Goal: Information Seeking & Learning: Learn about a topic

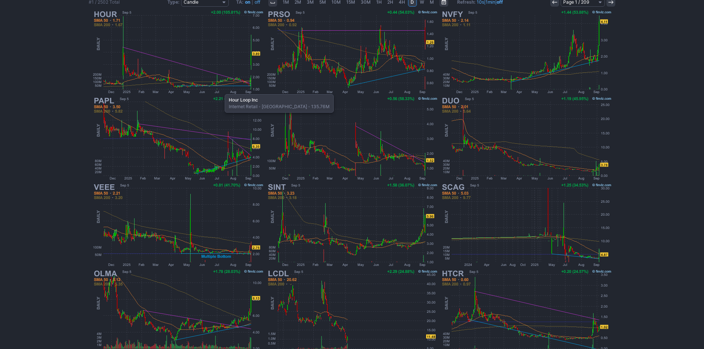
scroll to position [115, 0]
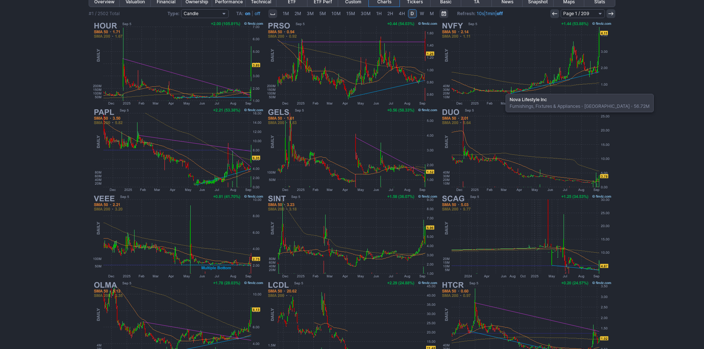
click at [502, 90] on img at bounding box center [526, 63] width 173 height 86
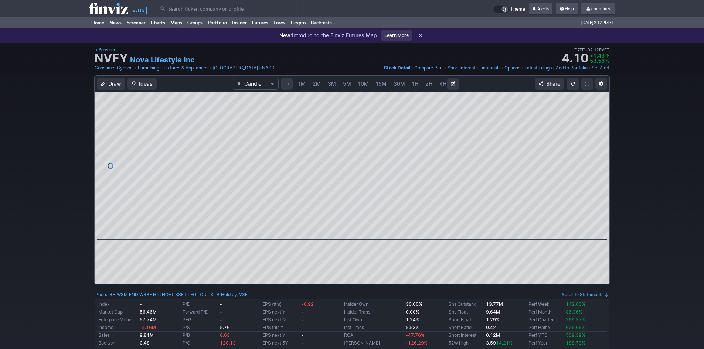
scroll to position [0, 40]
click at [308, 82] on span "5M" at bounding box center [307, 84] width 8 height 6
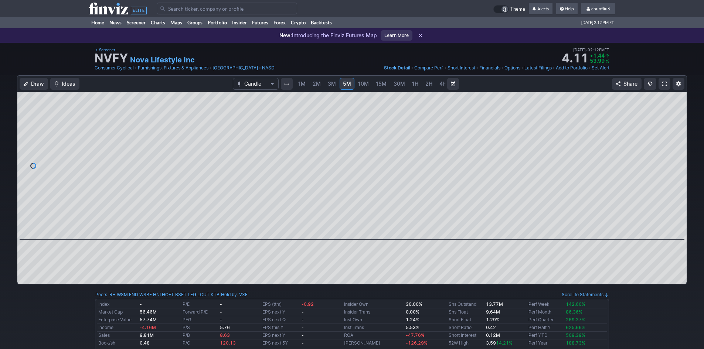
click at [317, 85] on span "2M" at bounding box center [317, 84] width 8 height 6
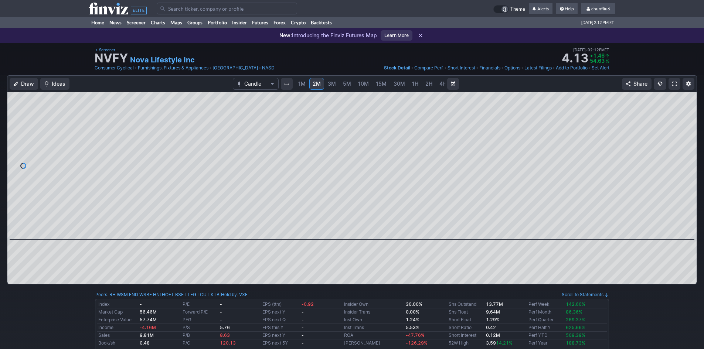
click at [306, 85] on link "1M" at bounding box center [302, 84] width 14 height 12
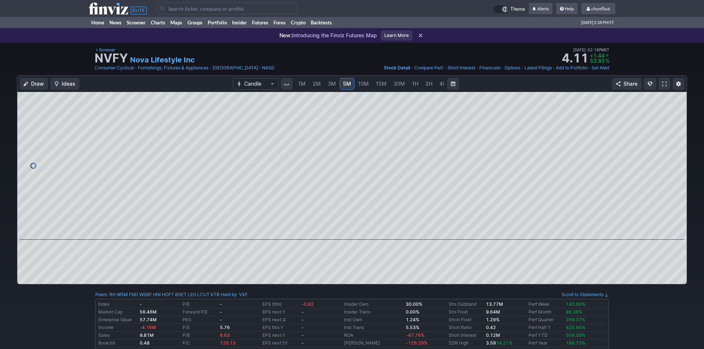
scroll to position [0, 40]
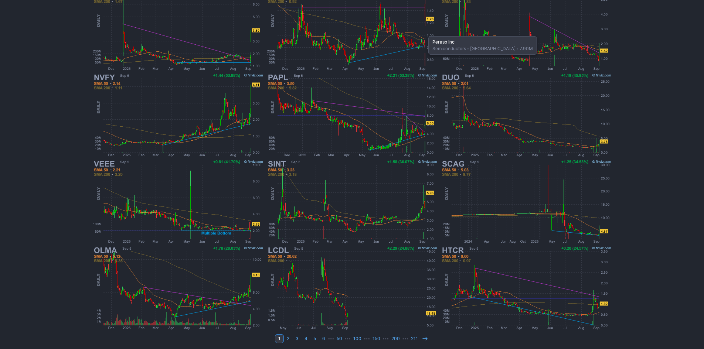
scroll to position [152, 0]
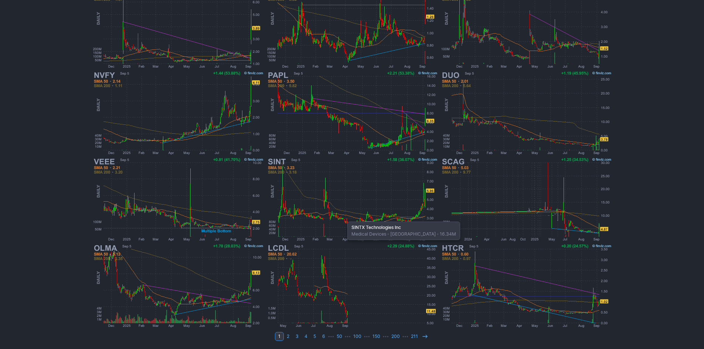
click at [344, 218] on img at bounding box center [352, 199] width 173 height 86
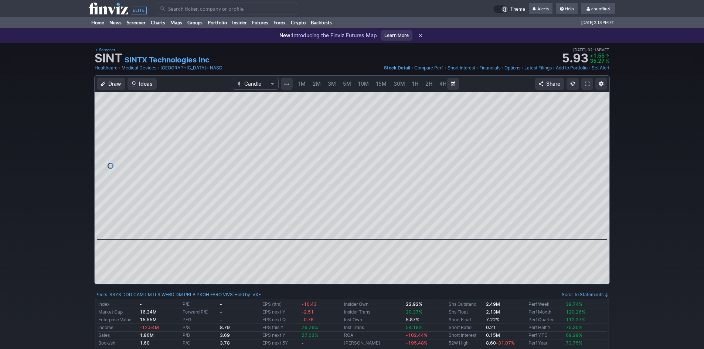
scroll to position [0, 40]
click at [303, 82] on span "5M" at bounding box center [307, 84] width 8 height 6
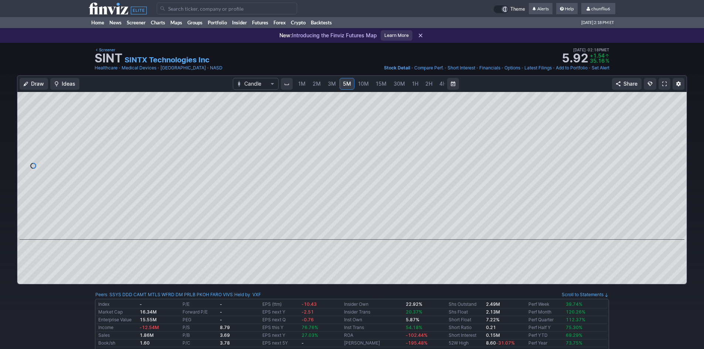
click at [316, 85] on span "2M" at bounding box center [317, 84] width 8 height 6
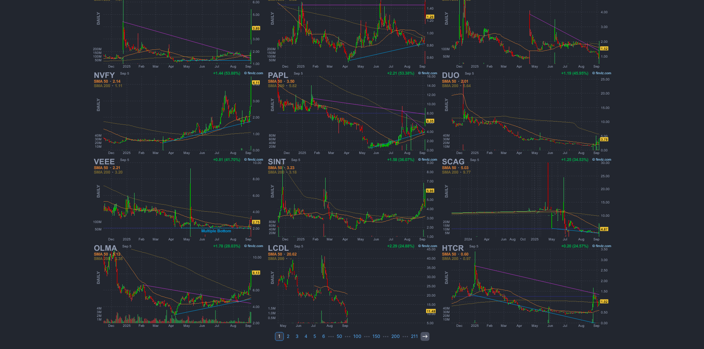
click at [422, 338] on icon at bounding box center [425, 337] width 6 height 6
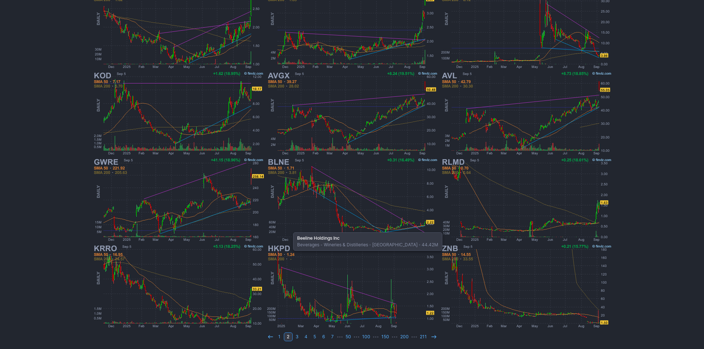
scroll to position [152, 0]
click at [433, 337] on use at bounding box center [433, 336] width 5 height 3
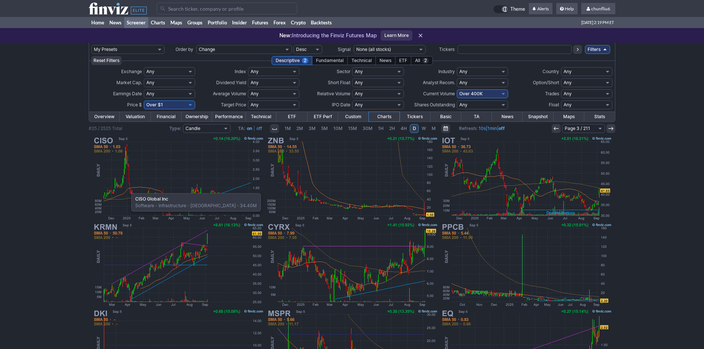
click at [128, 189] on img at bounding box center [178, 178] width 173 height 86
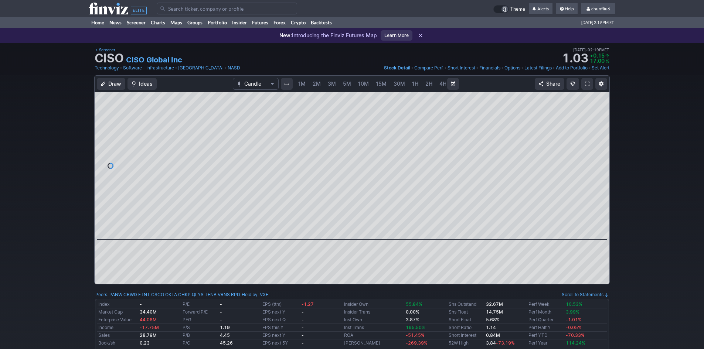
scroll to position [0, 40]
click at [586, 84] on span at bounding box center [587, 84] width 4 height 6
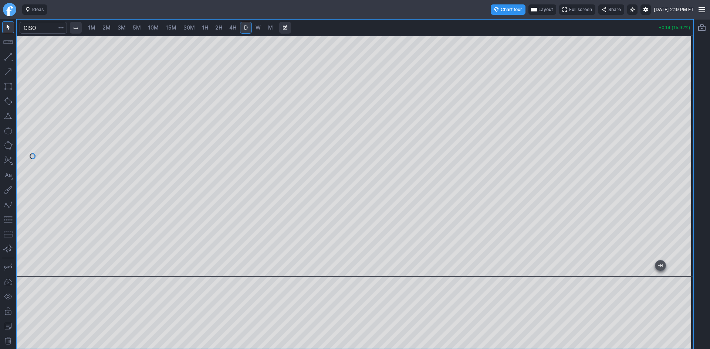
click at [91, 27] on span "1M" at bounding box center [91, 27] width 7 height 6
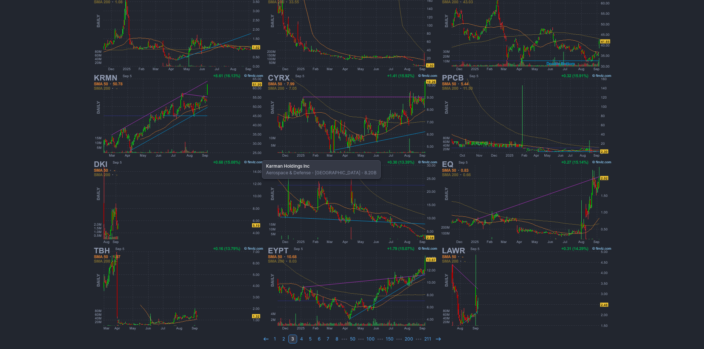
scroll to position [152, 0]
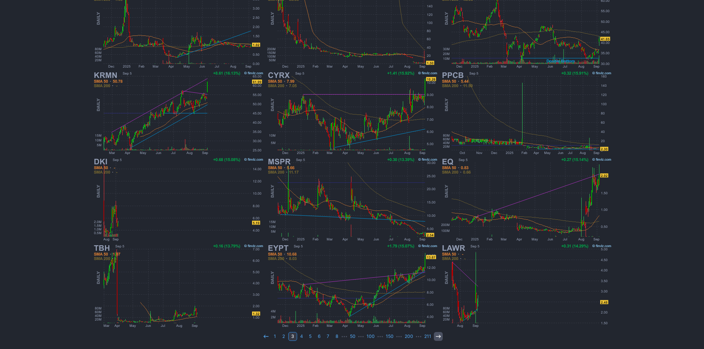
click at [437, 335] on icon at bounding box center [438, 337] width 6 height 6
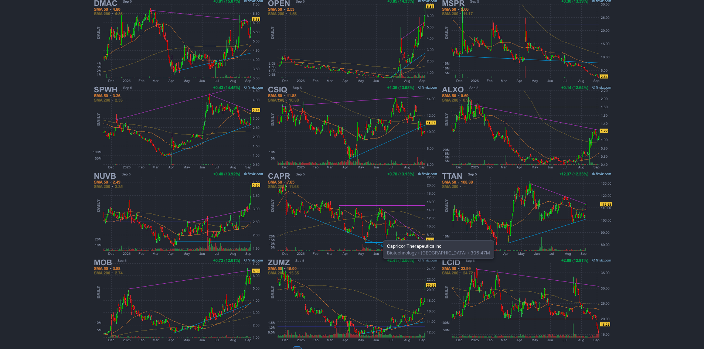
scroll to position [152, 0]
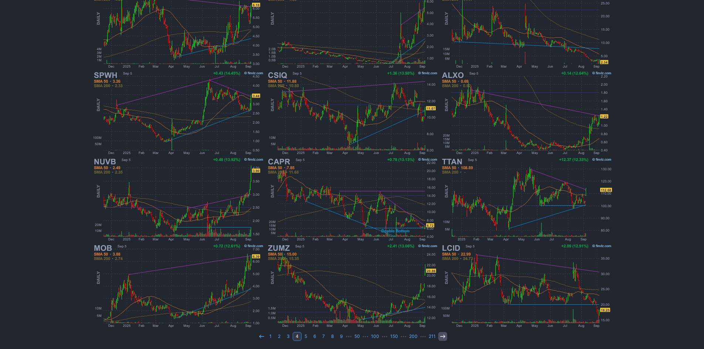
click at [444, 337] on icon at bounding box center [443, 337] width 6 height 6
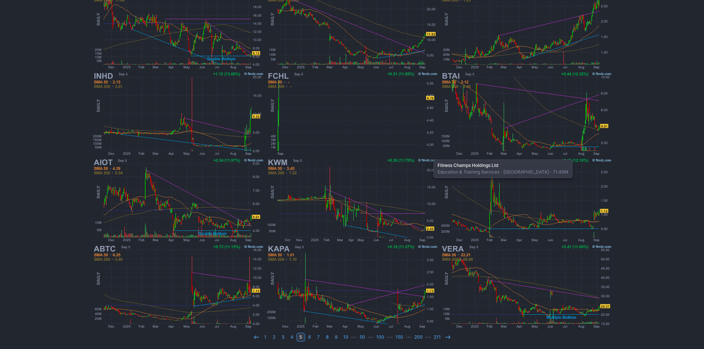
scroll to position [152, 0]
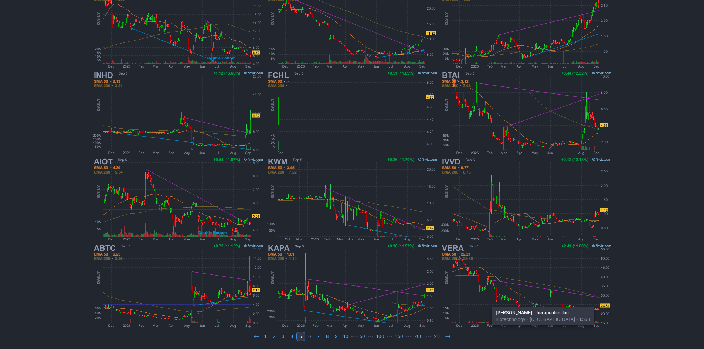
click at [488, 303] on img at bounding box center [526, 286] width 173 height 86
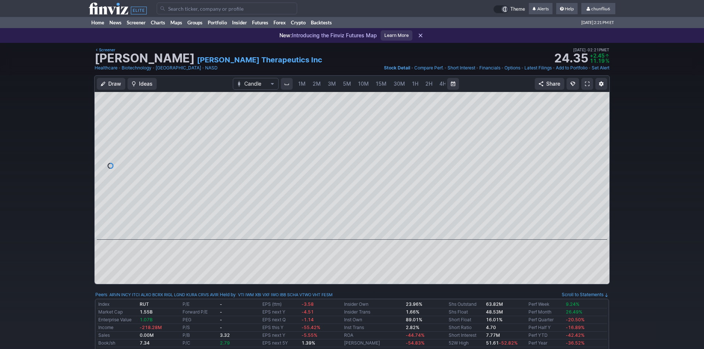
scroll to position [0, 40]
click at [306, 84] on span "5M" at bounding box center [307, 84] width 8 height 6
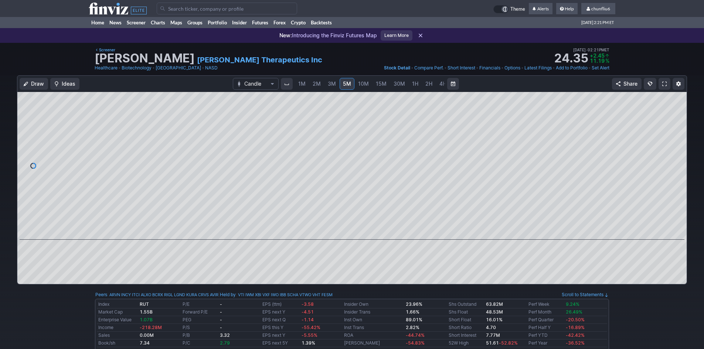
drag, startPoint x: 681, startPoint y: 144, endPoint x: 672, endPoint y: 179, distance: 35.5
click at [675, 178] on div at bounding box center [679, 163] width 16 height 129
click at [301, 82] on span "1M" at bounding box center [301, 84] width 7 height 6
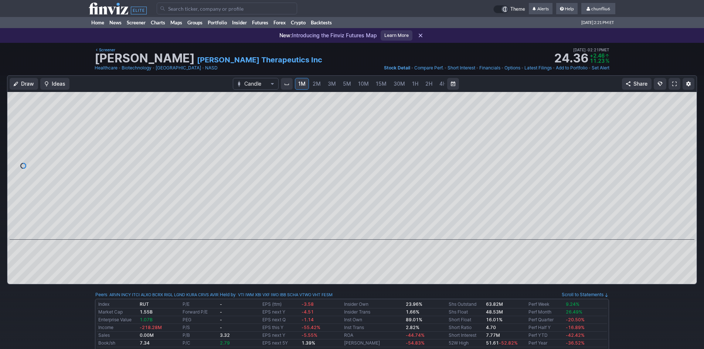
drag, startPoint x: 689, startPoint y: 155, endPoint x: 694, endPoint y: 165, distance: 11.2
click at [694, 165] on div at bounding box center [689, 163] width 16 height 129
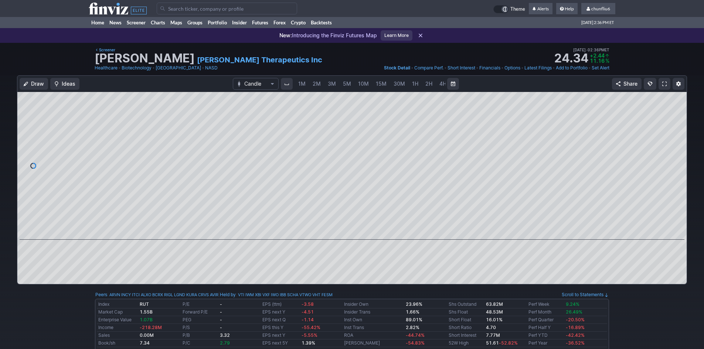
scroll to position [0, 40]
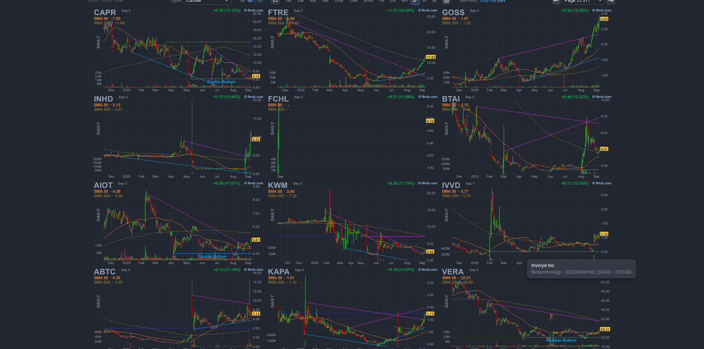
scroll to position [152, 0]
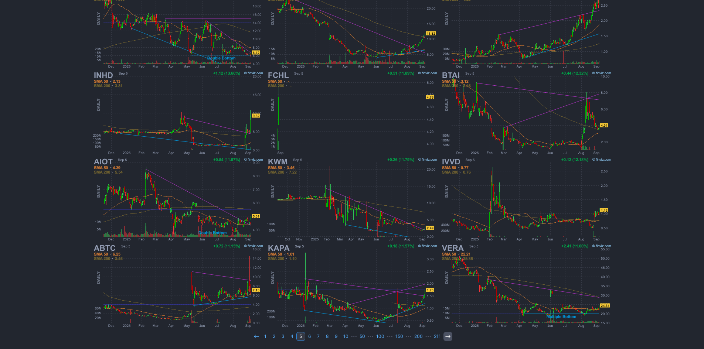
click at [446, 339] on icon at bounding box center [448, 337] width 6 height 6
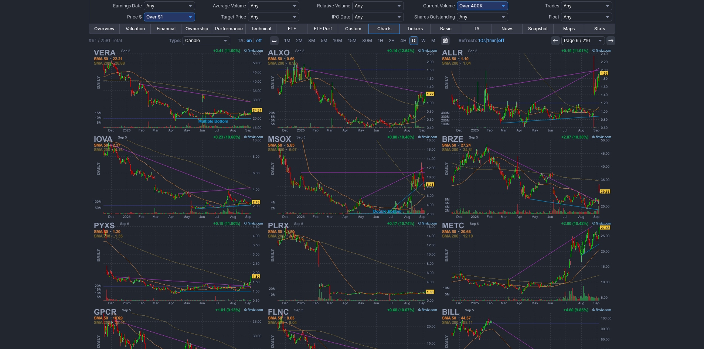
scroll to position [111, 0]
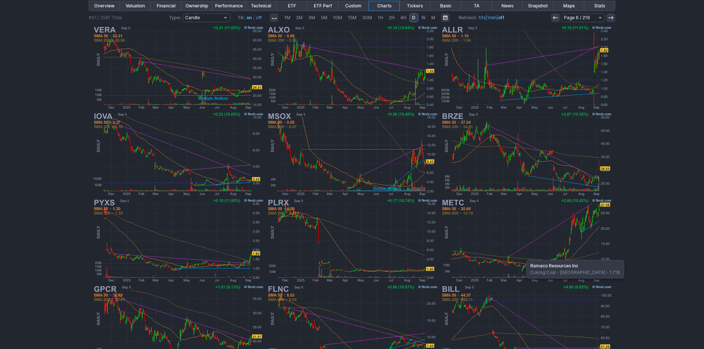
click at [523, 257] on img at bounding box center [526, 240] width 173 height 86
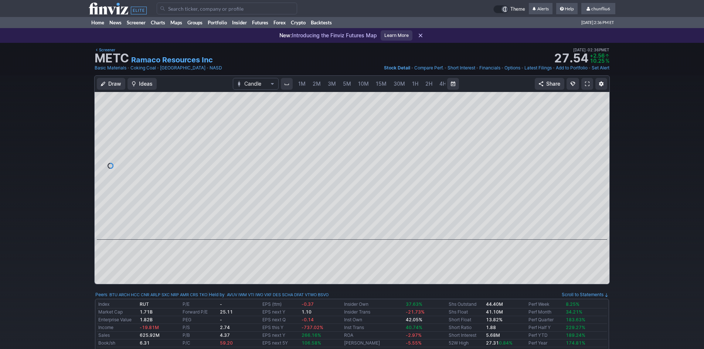
scroll to position [0, 40]
click at [303, 84] on span "5M" at bounding box center [307, 84] width 8 height 6
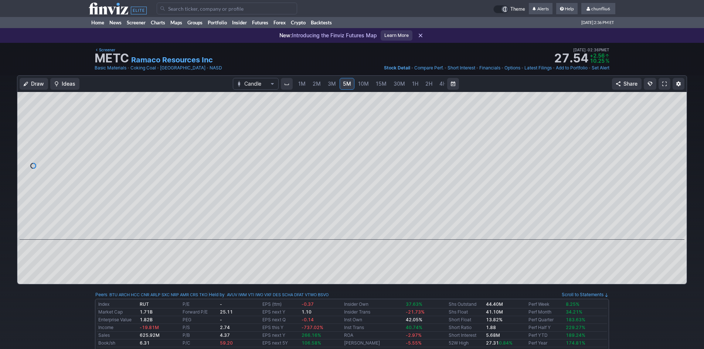
click at [303, 84] on span "1M" at bounding box center [301, 84] width 7 height 6
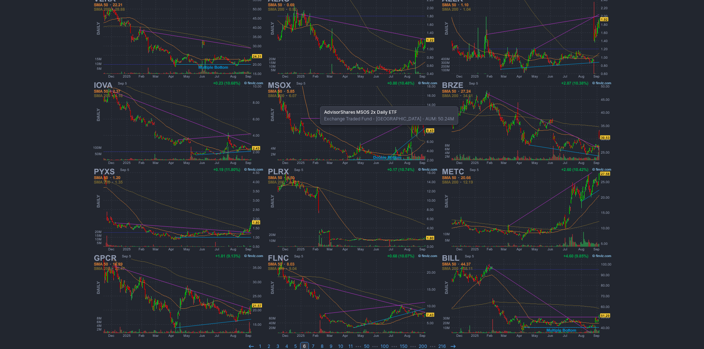
scroll to position [152, 0]
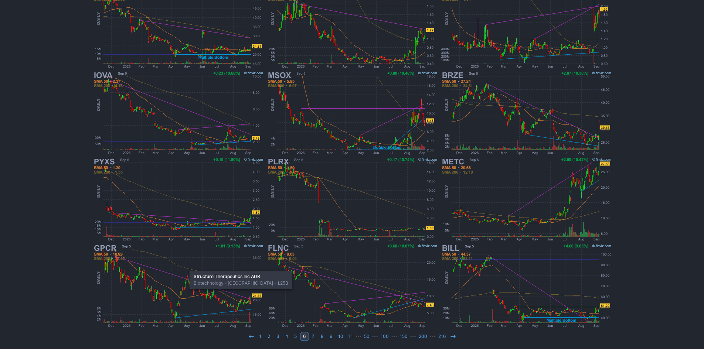
click at [186, 267] on img at bounding box center [178, 286] width 173 height 86
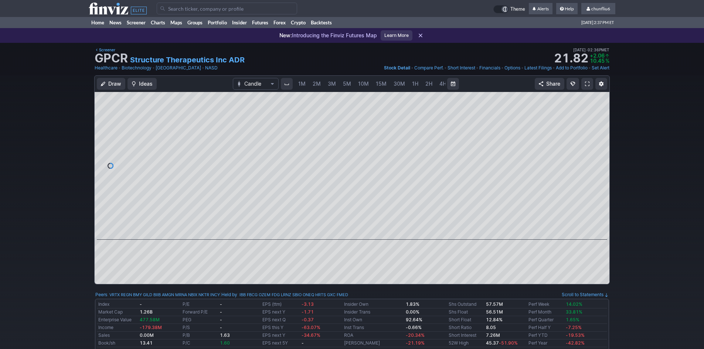
scroll to position [0, 40]
click at [303, 89] on link "5M" at bounding box center [307, 84] width 15 height 12
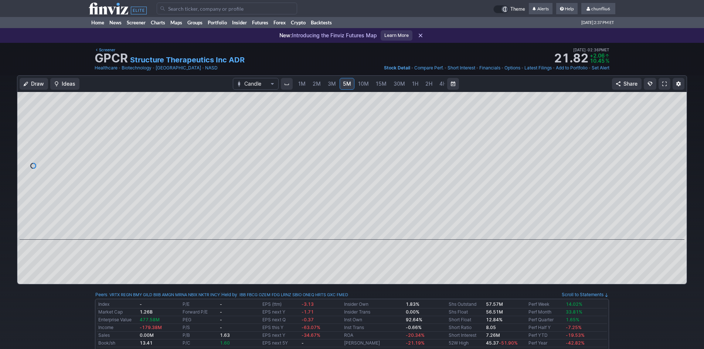
click at [303, 89] on link "1M" at bounding box center [302, 84] width 14 height 12
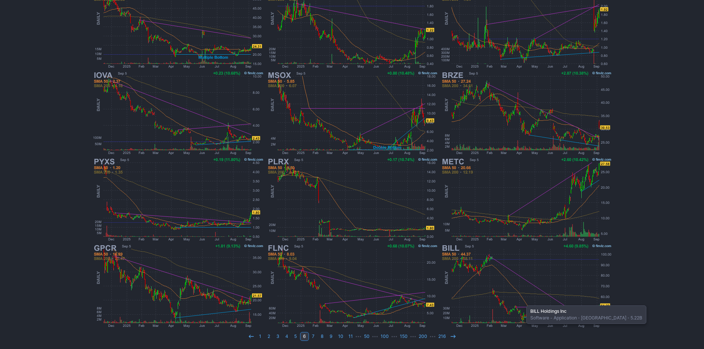
click at [523, 302] on img at bounding box center [526, 286] width 173 height 86
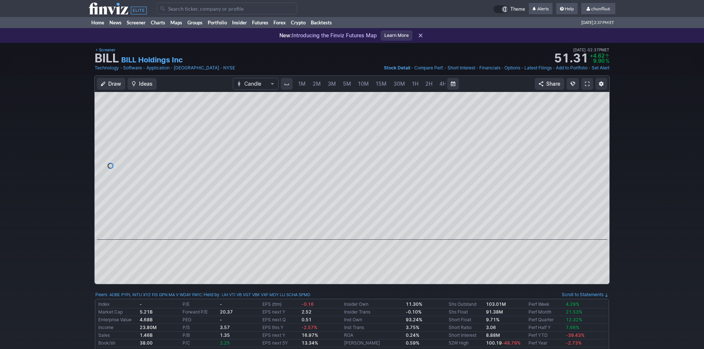
scroll to position [0, 40]
click at [307, 83] on span "5M" at bounding box center [307, 84] width 8 height 6
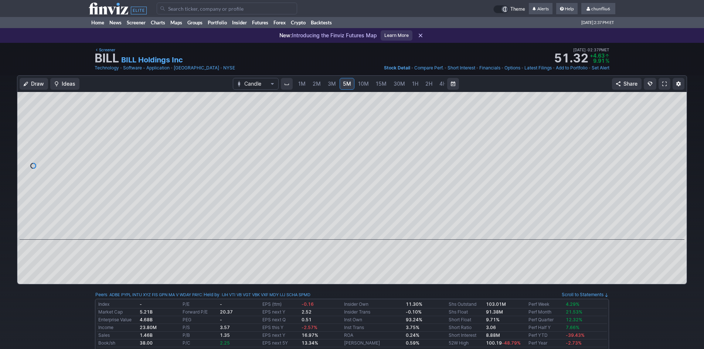
click at [315, 85] on span "2M" at bounding box center [317, 84] width 8 height 6
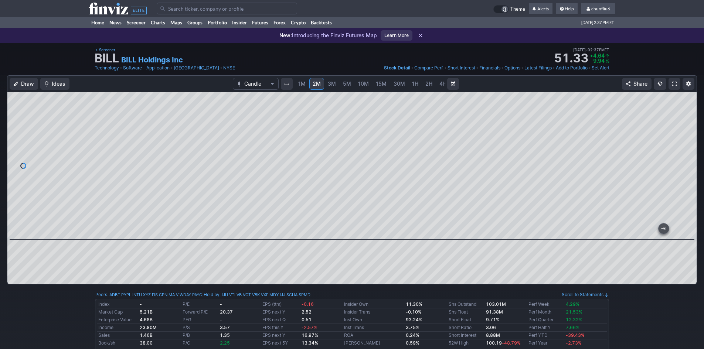
drag, startPoint x: 394, startPoint y: 231, endPoint x: -55, endPoint y: 155, distance: 455.9
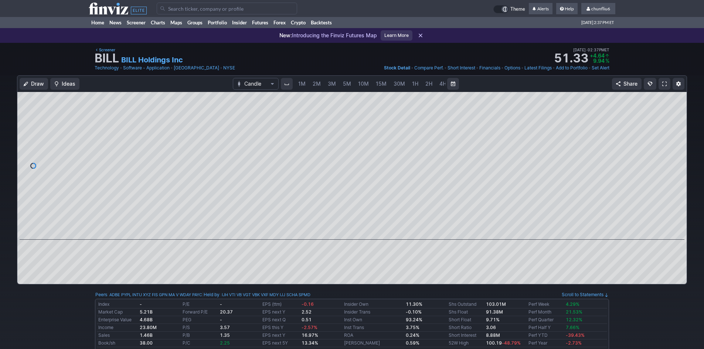
scroll to position [0, 40]
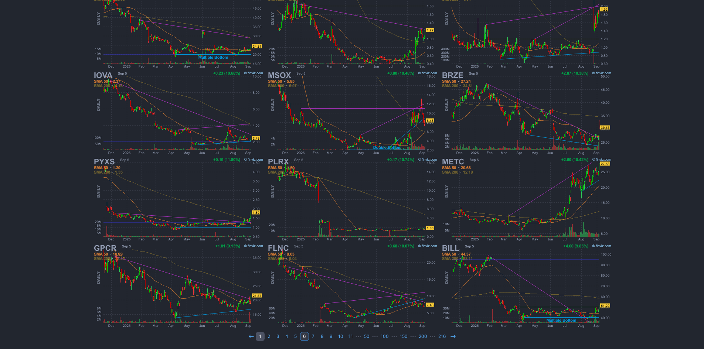
click at [261, 338] on link "1" at bounding box center [260, 336] width 9 height 9
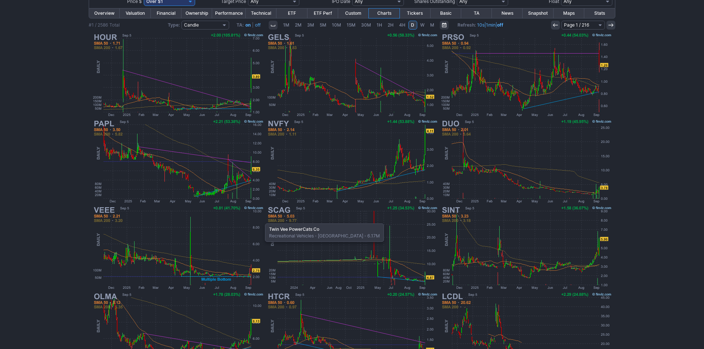
scroll to position [111, 0]
